Goal: Task Accomplishment & Management: Manage account settings

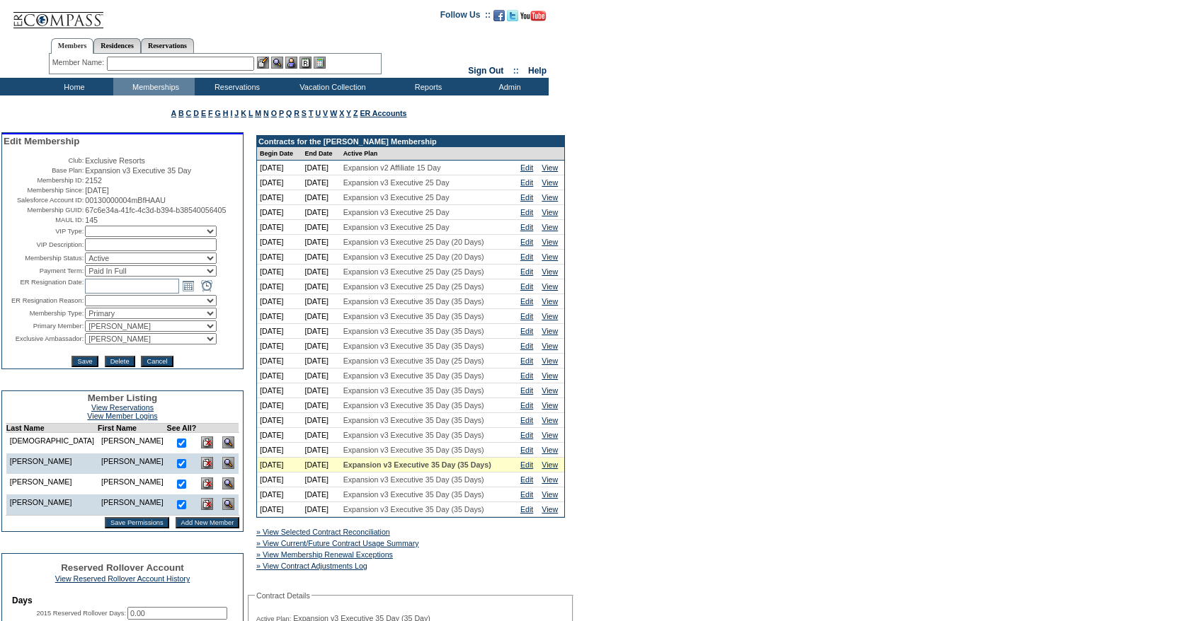
scroll to position [98, 0]
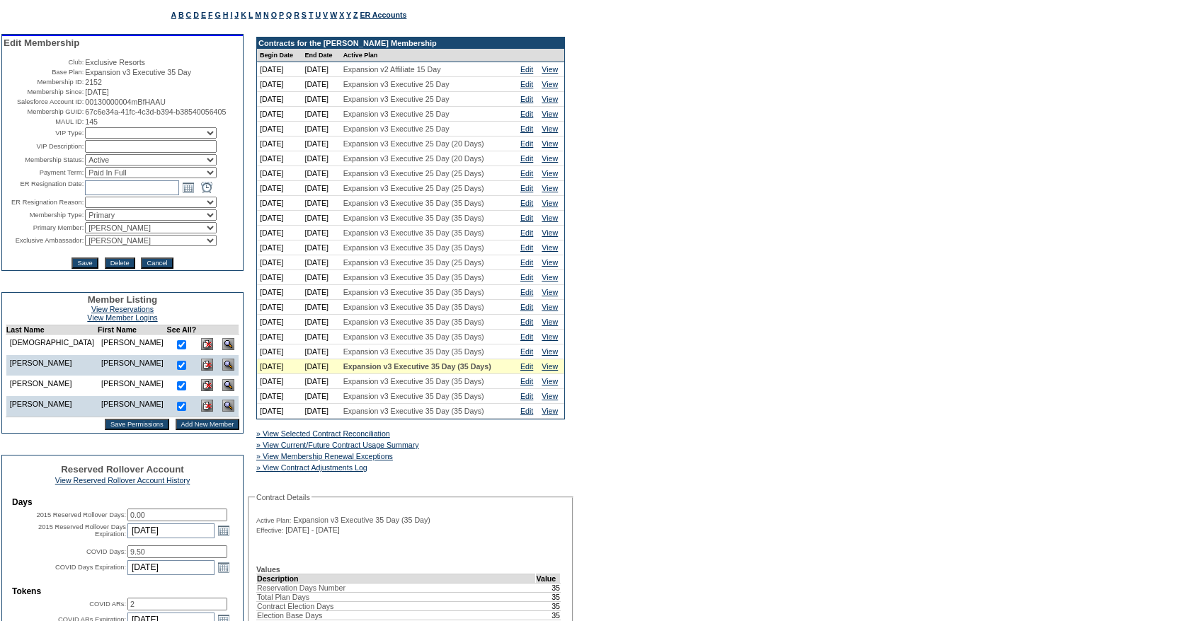
click at [222, 350] on img at bounding box center [228, 344] width 12 height 12
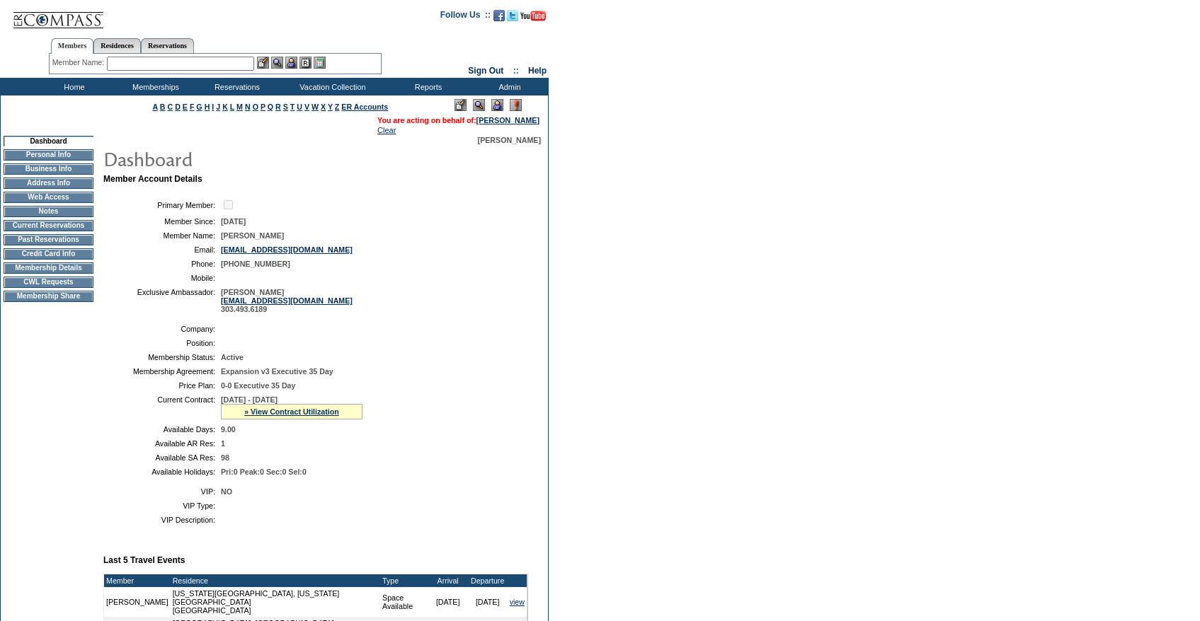
click at [69, 157] on td "Personal Info" at bounding box center [49, 154] width 90 height 11
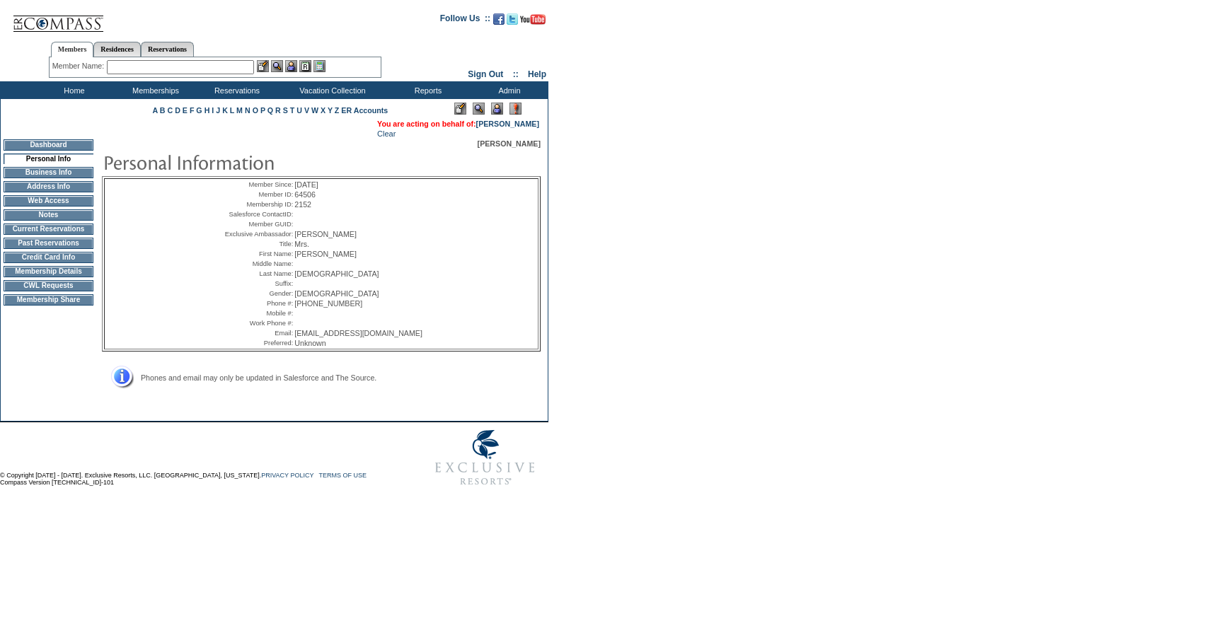
click at [860, 147] on form "Follow Us ::" at bounding box center [602, 249] width 1205 height 490
click at [900, 184] on form "Follow Us ::" at bounding box center [602, 249] width 1205 height 490
click at [881, 155] on form "Follow Us ::" at bounding box center [602, 249] width 1205 height 490
click at [975, 66] on form "Follow Us ::" at bounding box center [602, 249] width 1205 height 490
click at [182, 71] on input "text" at bounding box center [180, 67] width 147 height 14
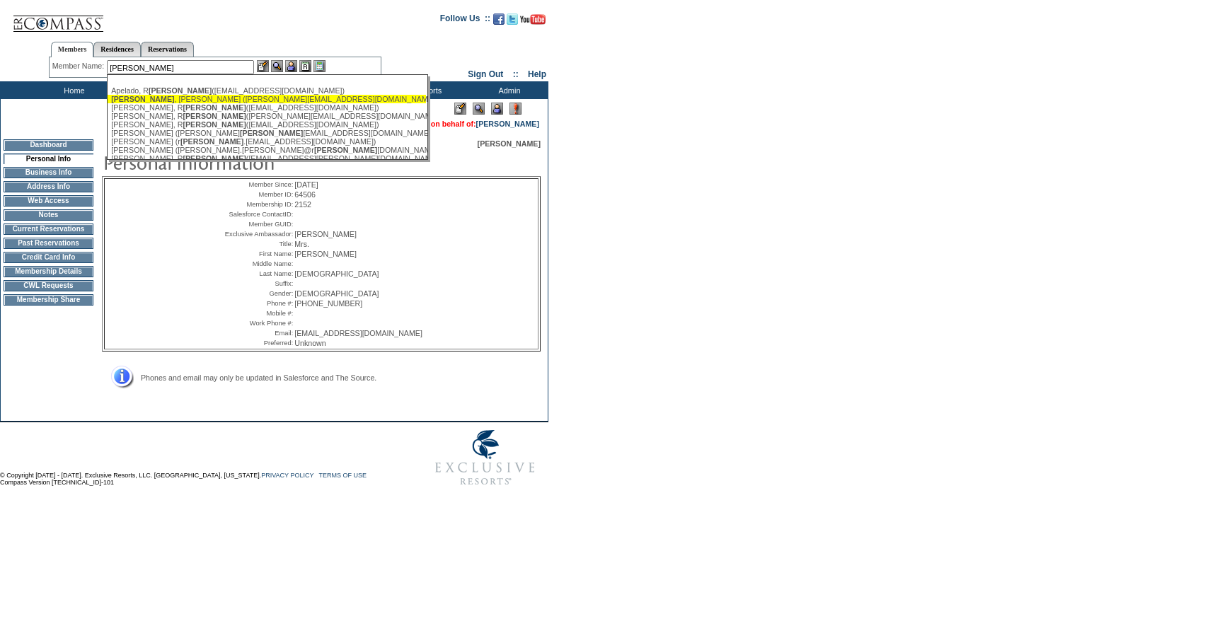
click at [166, 98] on div "Aymond , Christian (c.aymond@comcast.net)" at bounding box center [266, 99] width 311 height 8
type input "Aymond, Christian (c.aymond@comcast.net)"
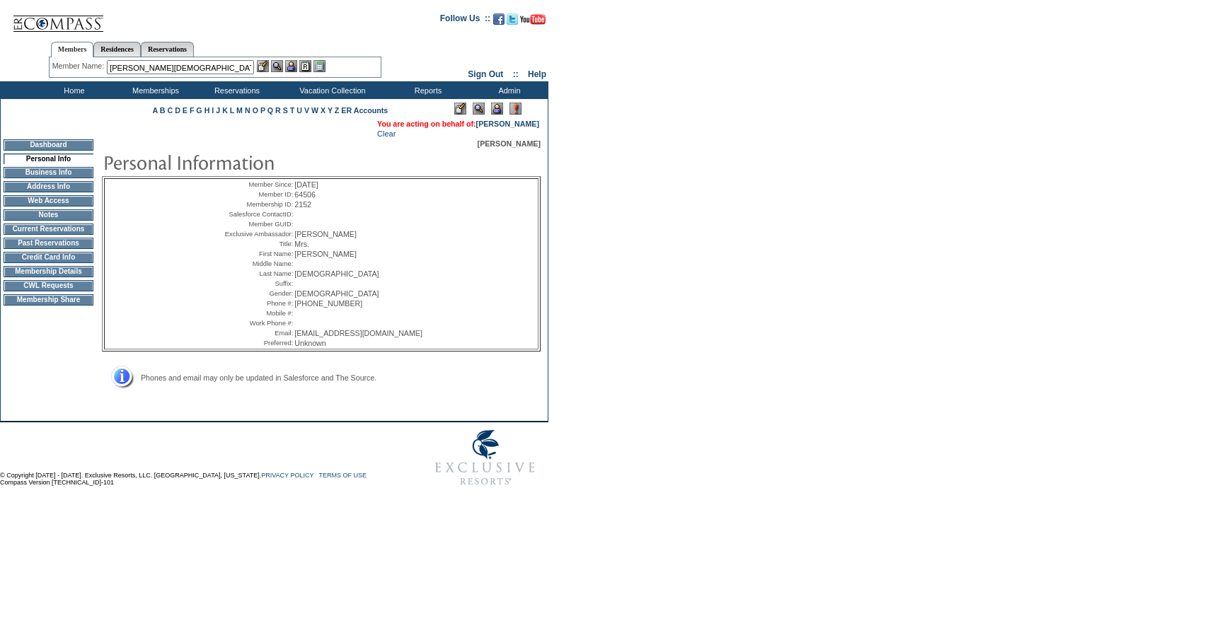
click at [297, 69] on img at bounding box center [291, 66] width 12 height 12
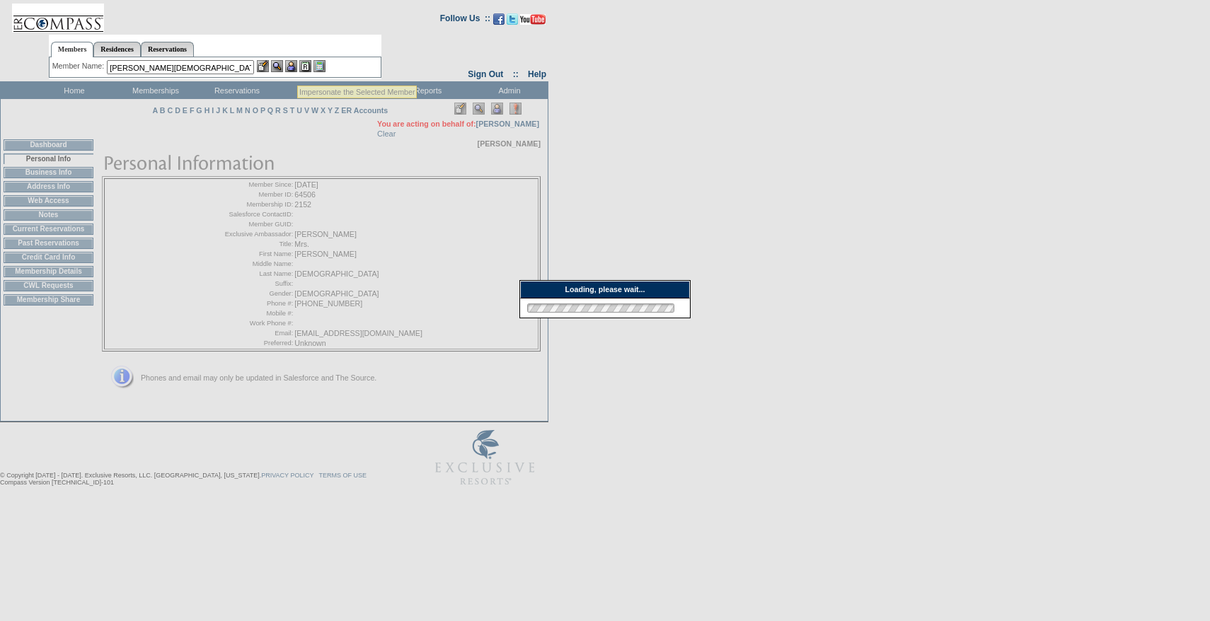
click at [268, 69] on img at bounding box center [263, 66] width 12 height 12
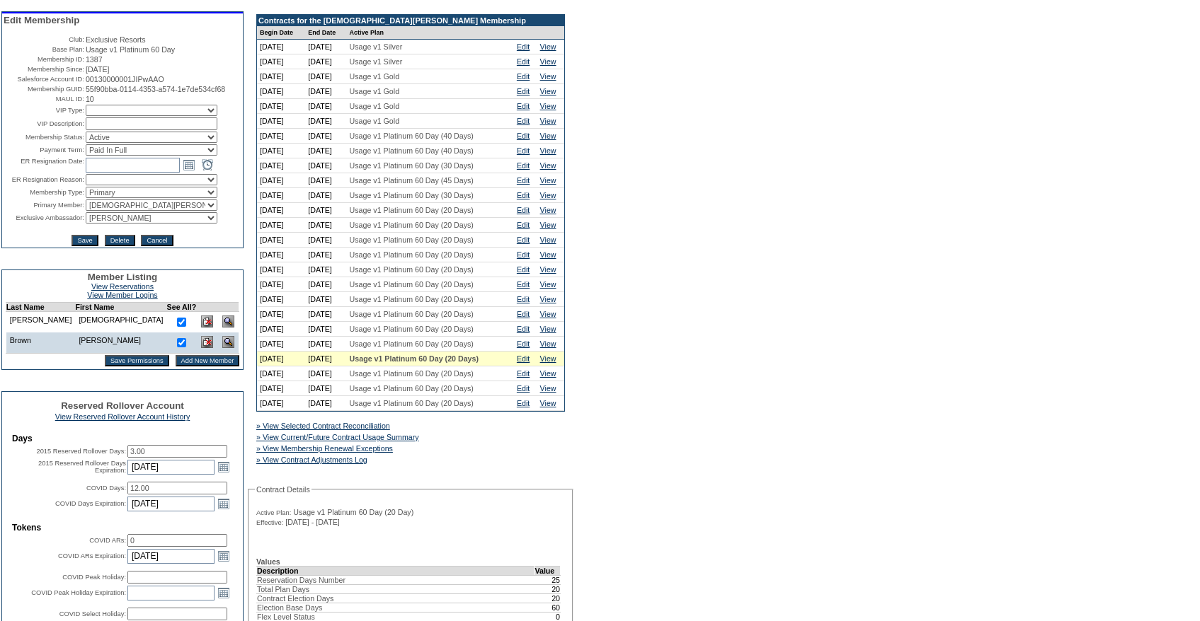
scroll to position [143, 0]
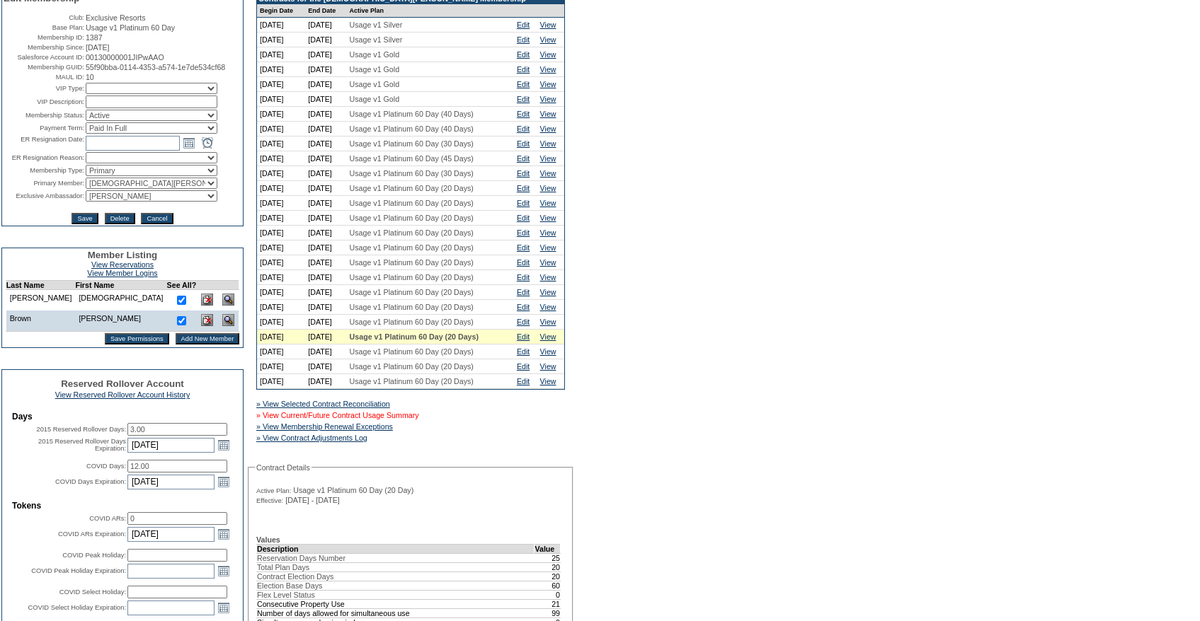
click at [419, 420] on link "» View Current/Future Contract Usage Summary" at bounding box center [337, 415] width 163 height 8
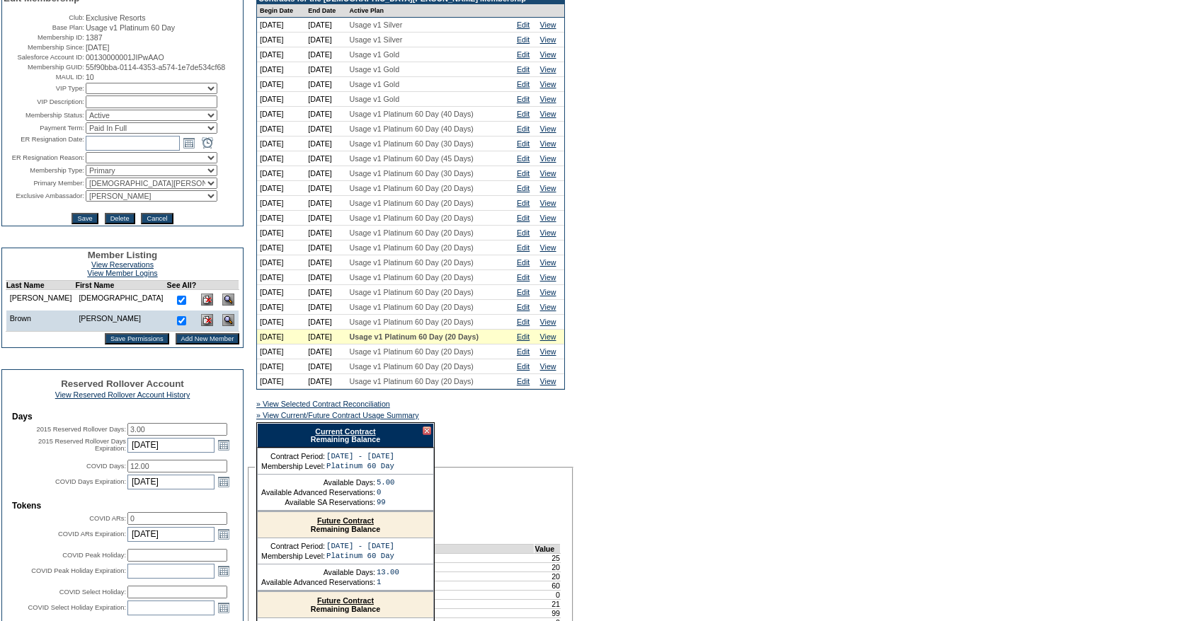
click at [356, 436] on link "Current Contract" at bounding box center [345, 432] width 60 height 8
click at [529, 341] on link "Edit" at bounding box center [523, 337] width 13 height 8
